Goal: Information Seeking & Learning: Understand process/instructions

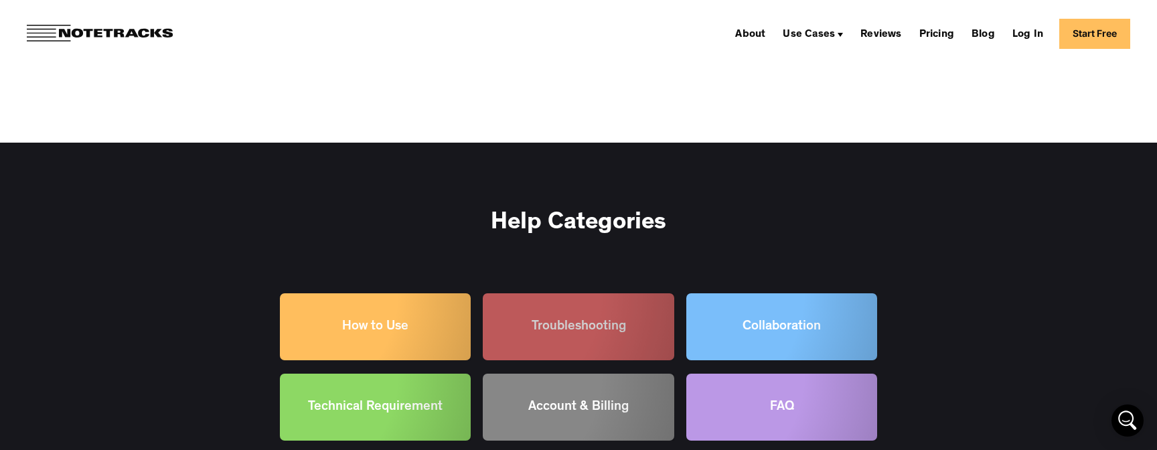
scroll to position [2640, 0]
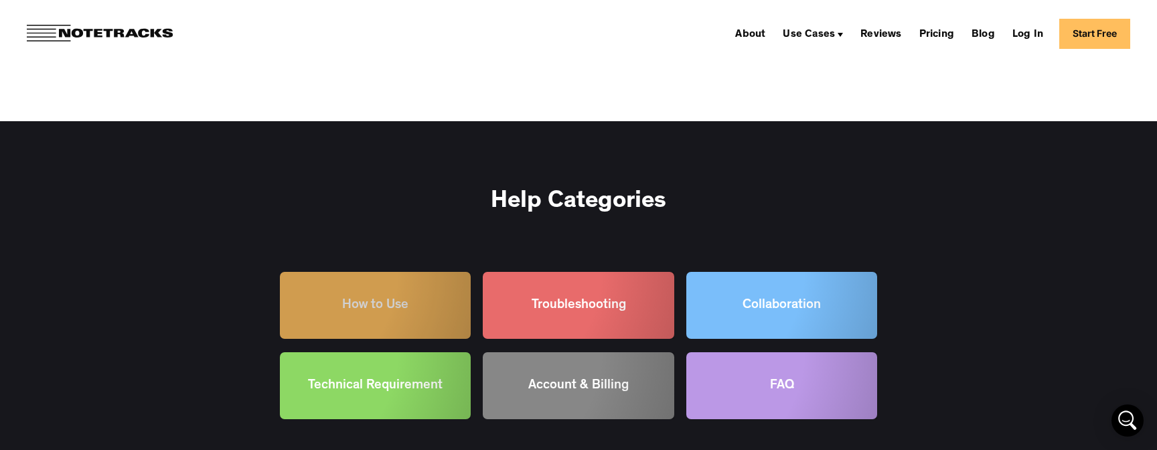
click at [356, 291] on div at bounding box center [375, 305] width 191 height 67
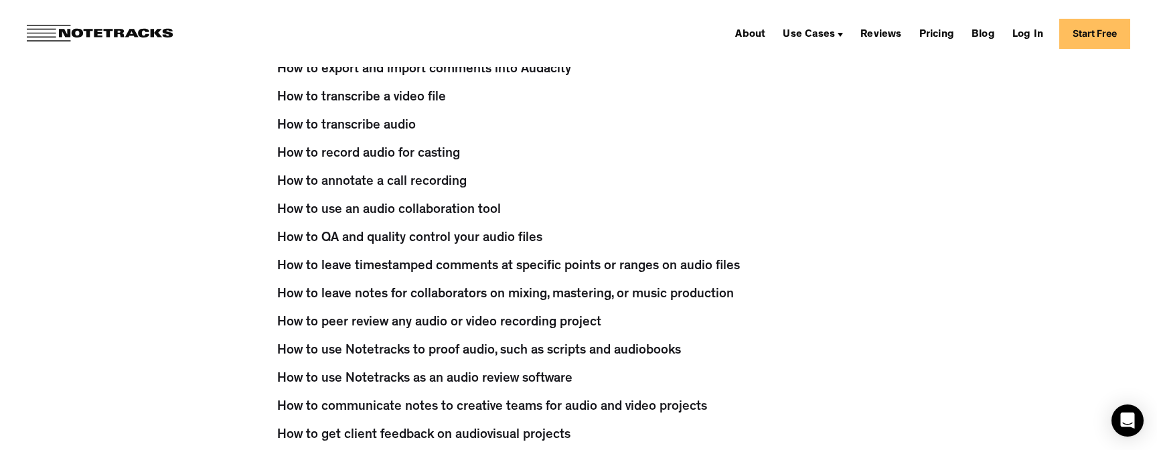
scroll to position [329, 0]
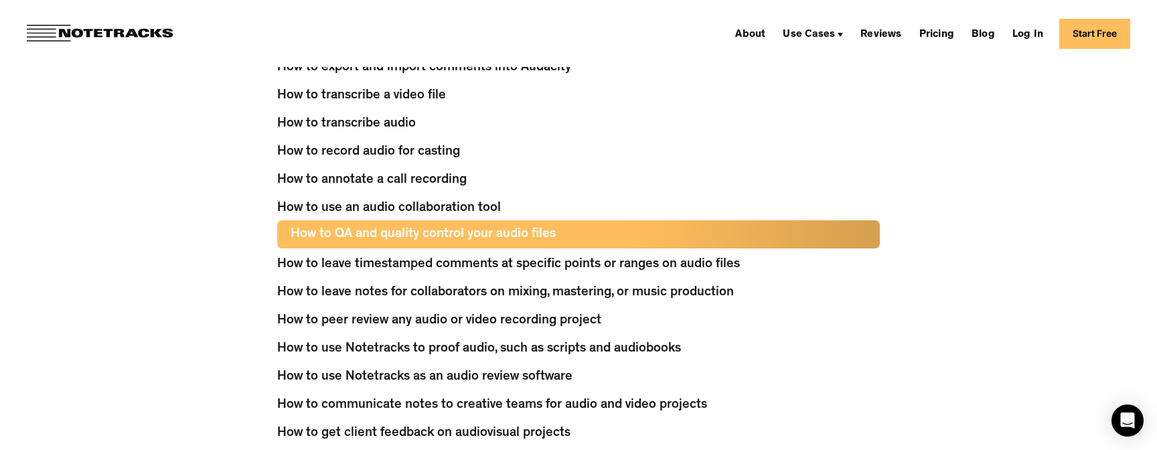
click at [291, 237] on div "How to QA and quality control your audio files" at bounding box center [423, 234] width 265 height 28
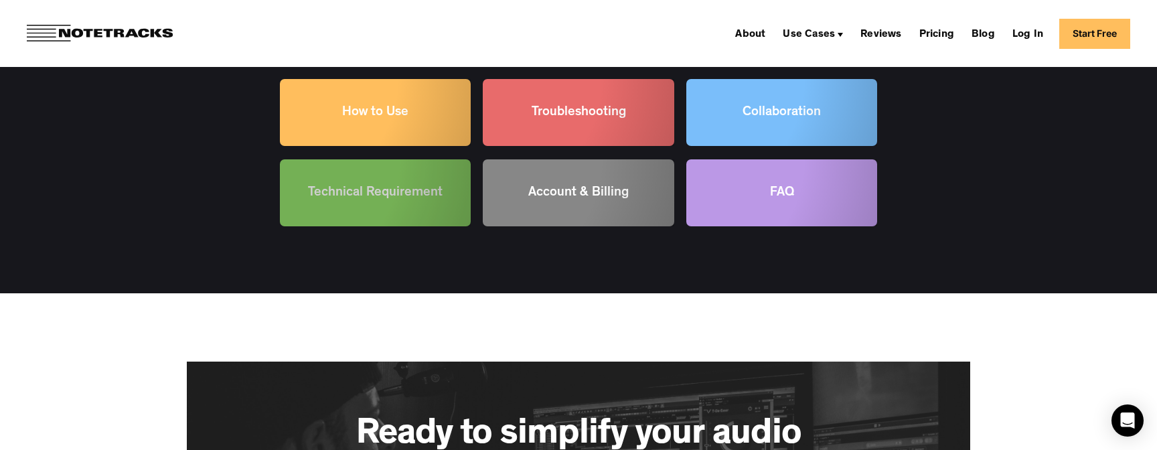
scroll to position [2812, 0]
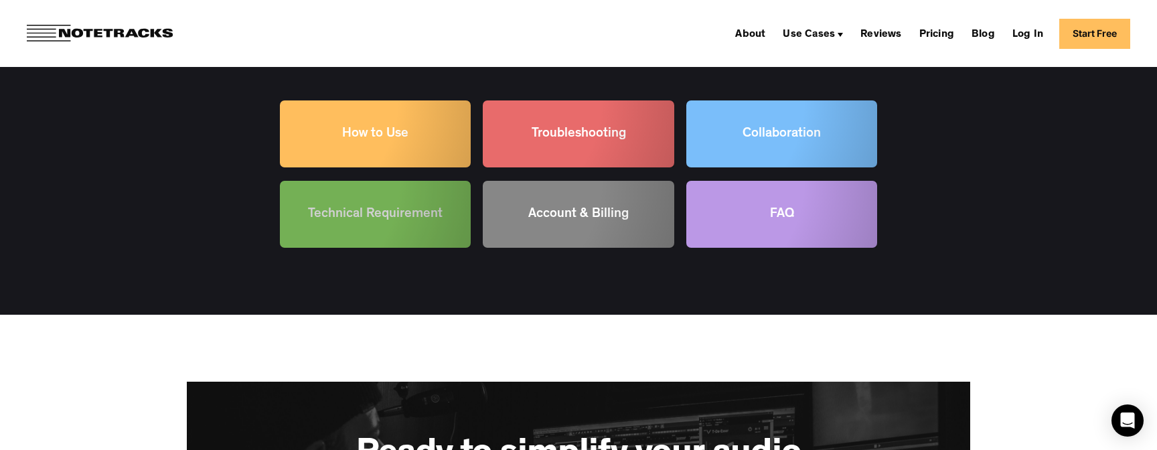
click at [422, 204] on div at bounding box center [375, 214] width 191 height 67
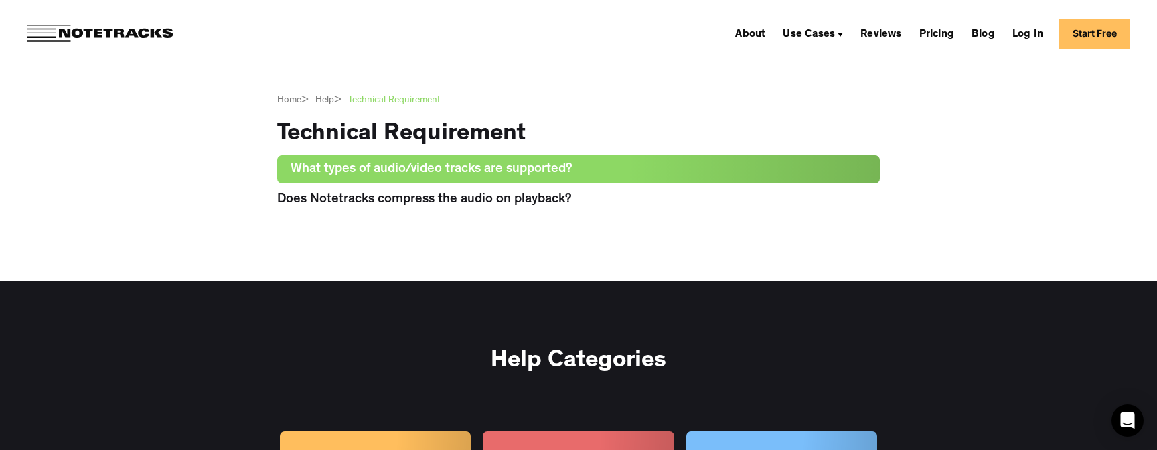
click at [432, 166] on div "What types of audio/video tracks are supported?" at bounding box center [432, 169] width 282 height 28
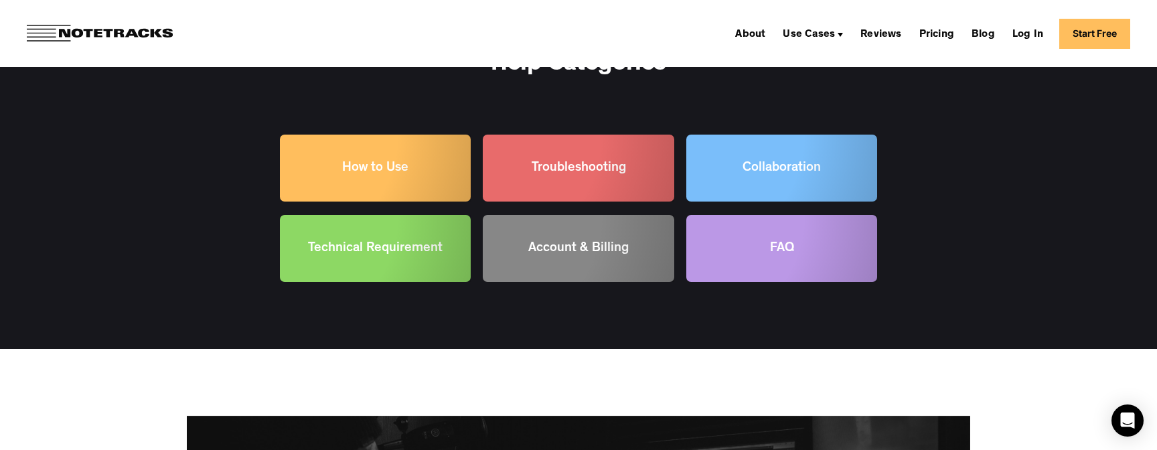
scroll to position [639, 0]
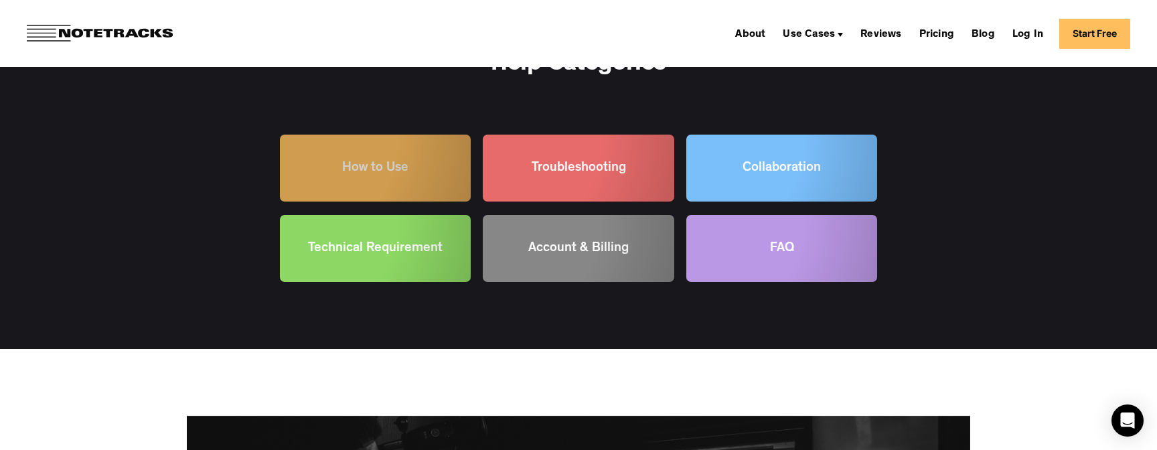
click at [422, 166] on div at bounding box center [375, 168] width 191 height 67
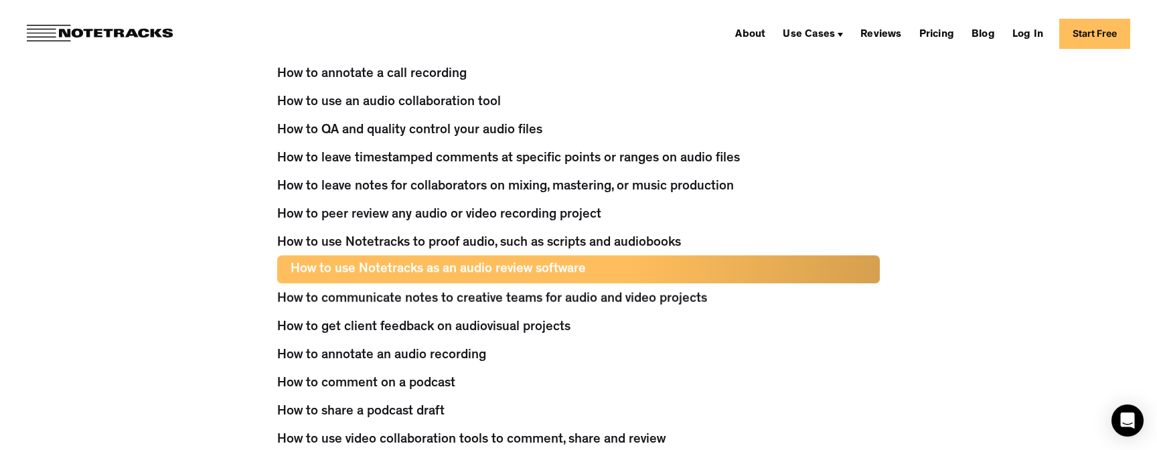
scroll to position [436, 0]
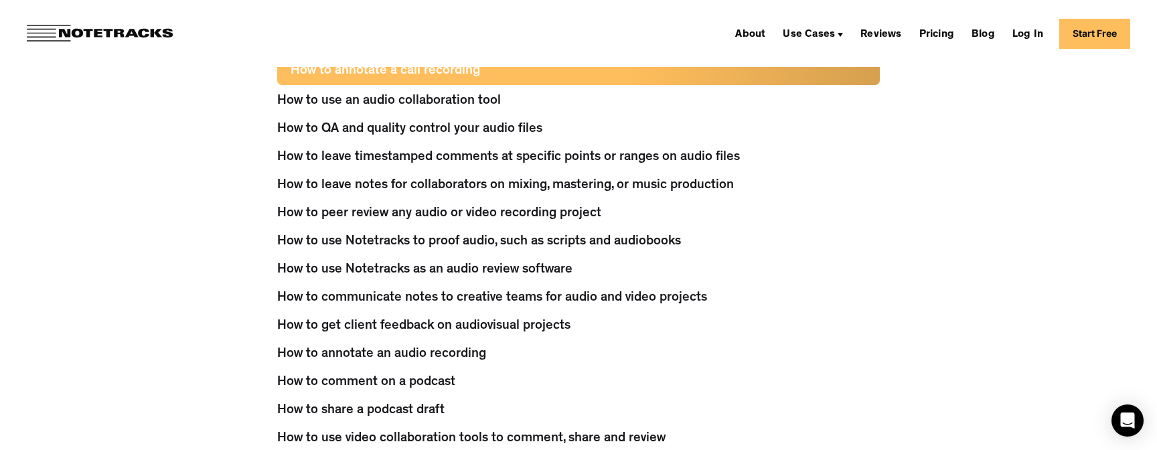
click at [428, 76] on div "How to annotate a call recording" at bounding box center [385, 71] width 189 height 28
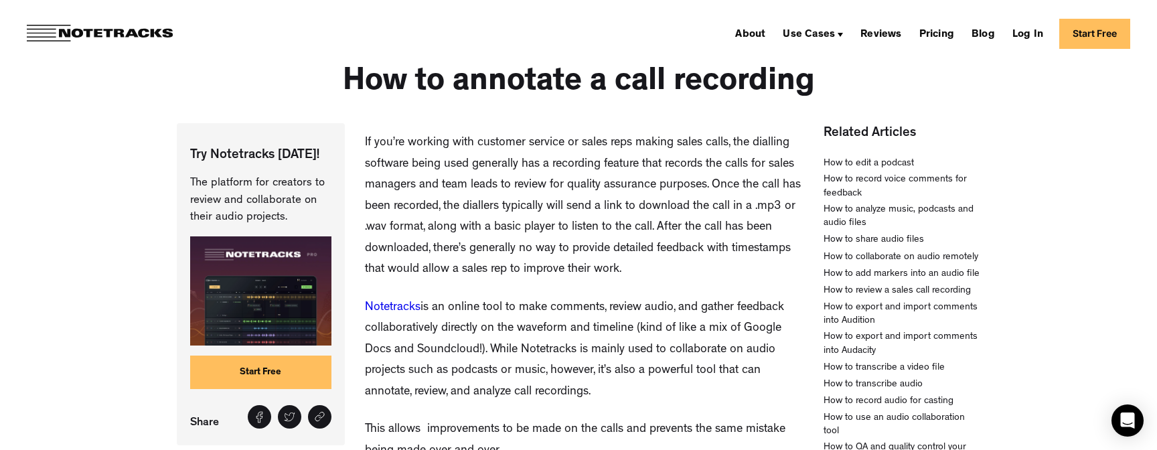
scroll to position [98, 0]
